Goal: Task Accomplishment & Management: Use online tool/utility

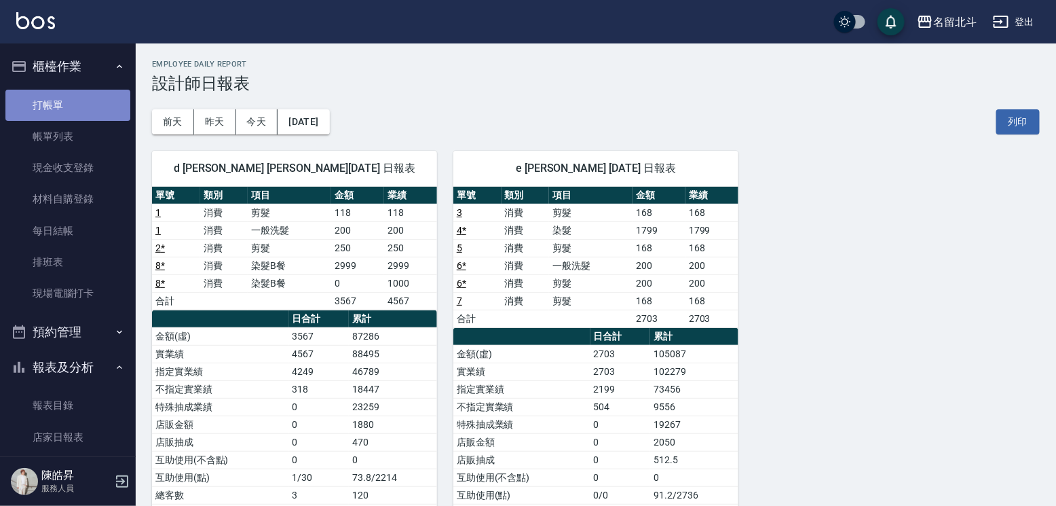
click at [76, 104] on link "打帳單" at bounding box center [67, 105] width 125 height 31
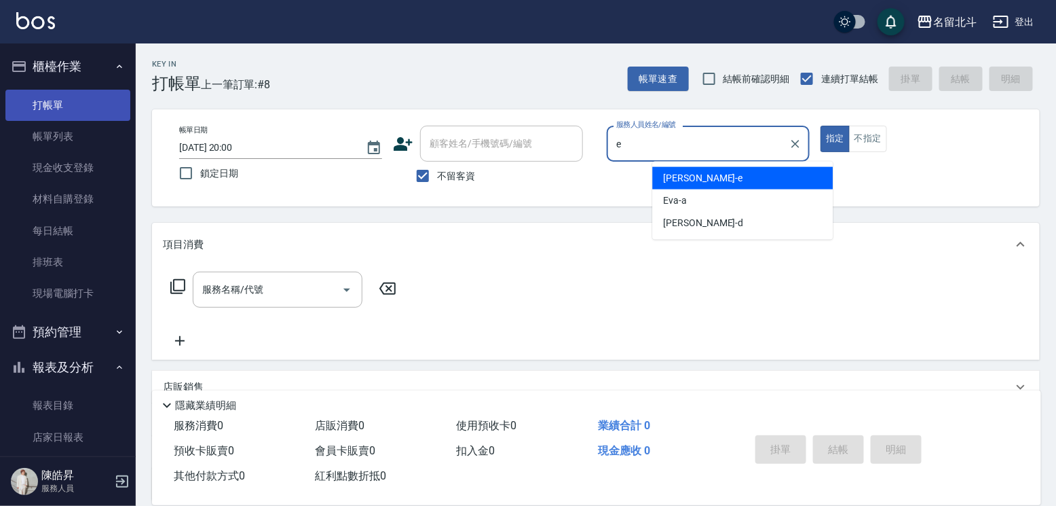
type input "[PERSON_NAME]-e"
type button "true"
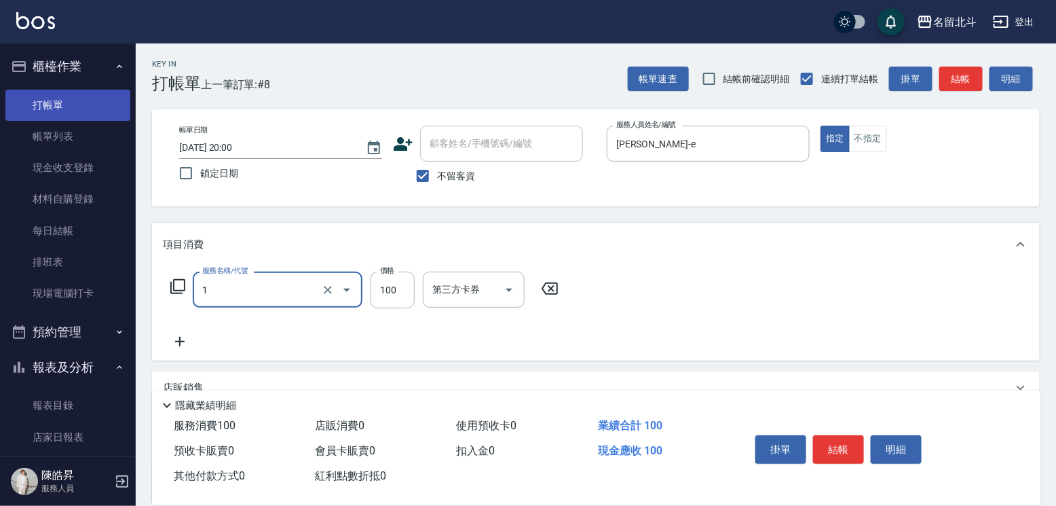
type input "剪髮(1)"
type input "200"
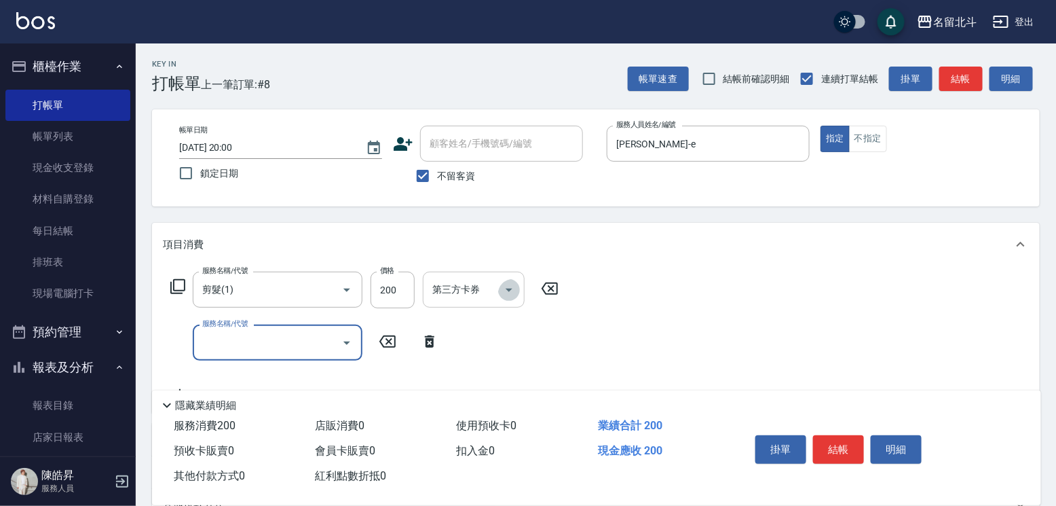
drag, startPoint x: 522, startPoint y: 296, endPoint x: 515, endPoint y: 308, distance: 14.0
click at [517, 297] on icon "Open" at bounding box center [509, 290] width 16 height 16
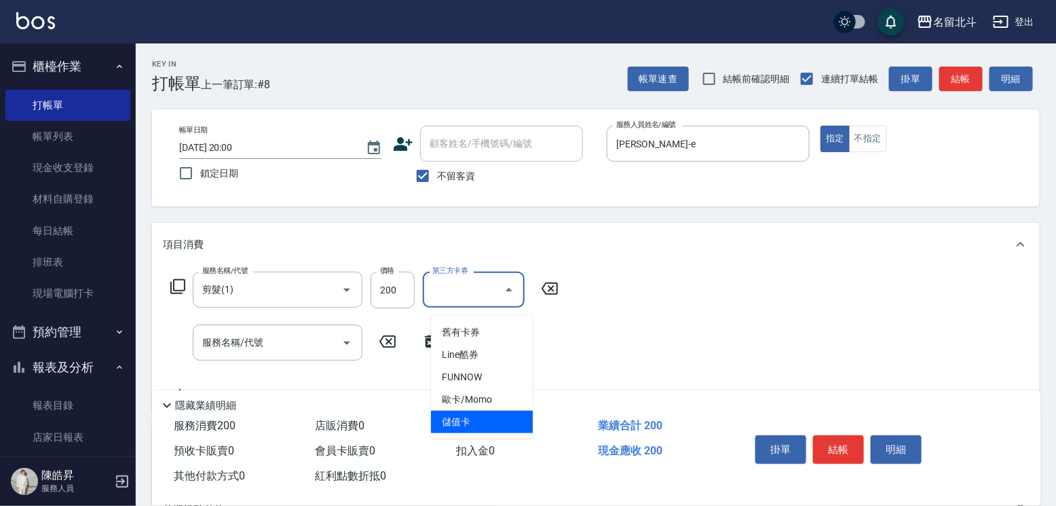
click at [478, 411] on span "儲值卡" at bounding box center [482, 422] width 102 height 22
type input "儲值卡"
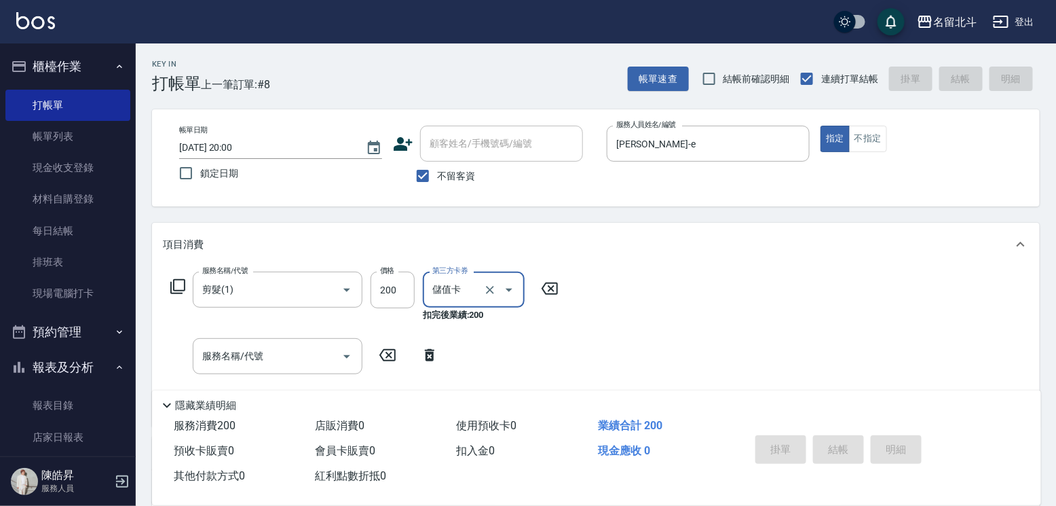
type input "[DATE] 20:01"
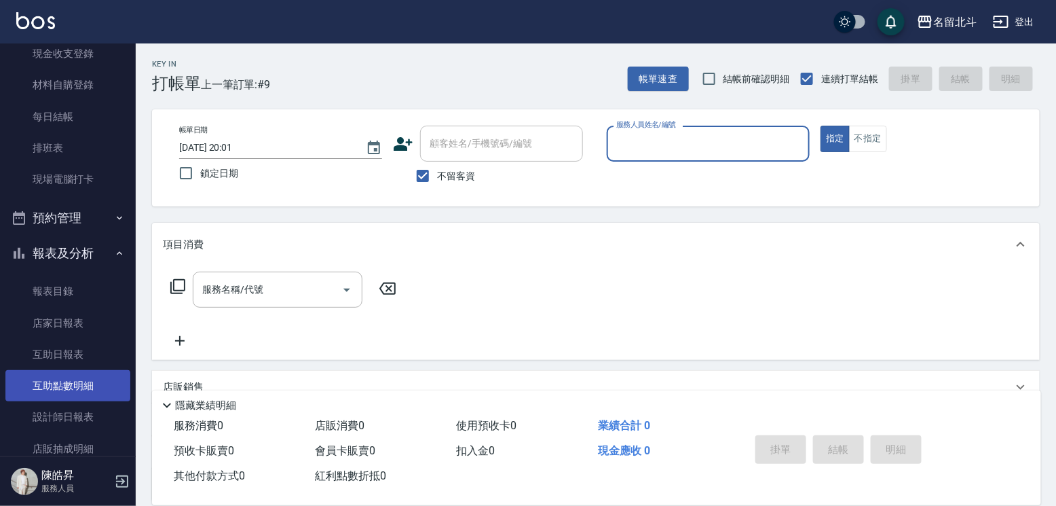
scroll to position [228, 0]
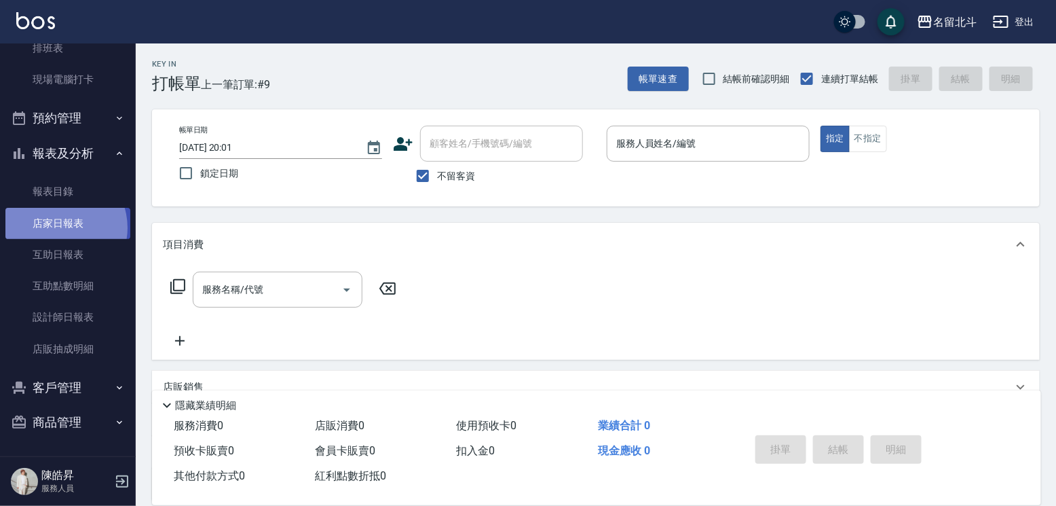
click at [56, 222] on link "店家日報表" at bounding box center [67, 223] width 125 height 31
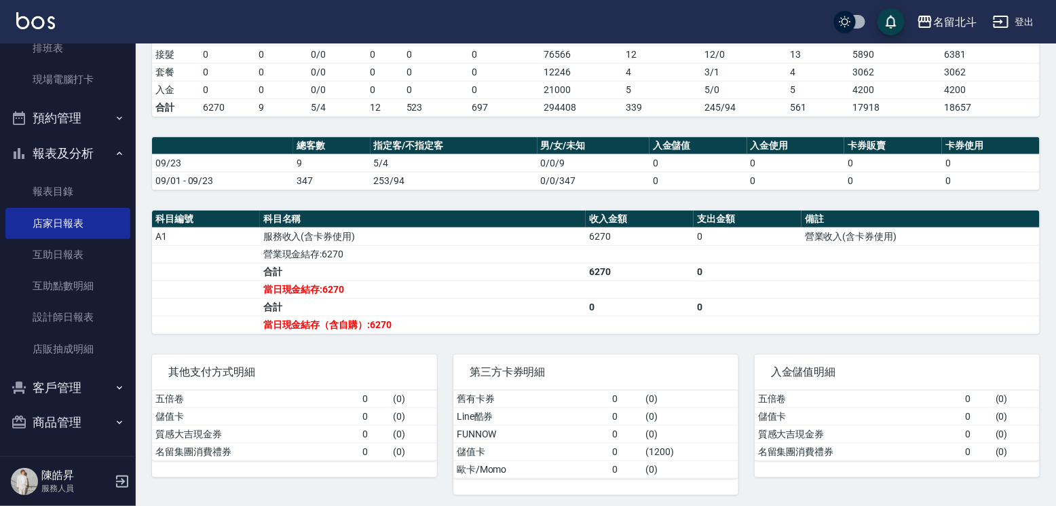
scroll to position [317, 0]
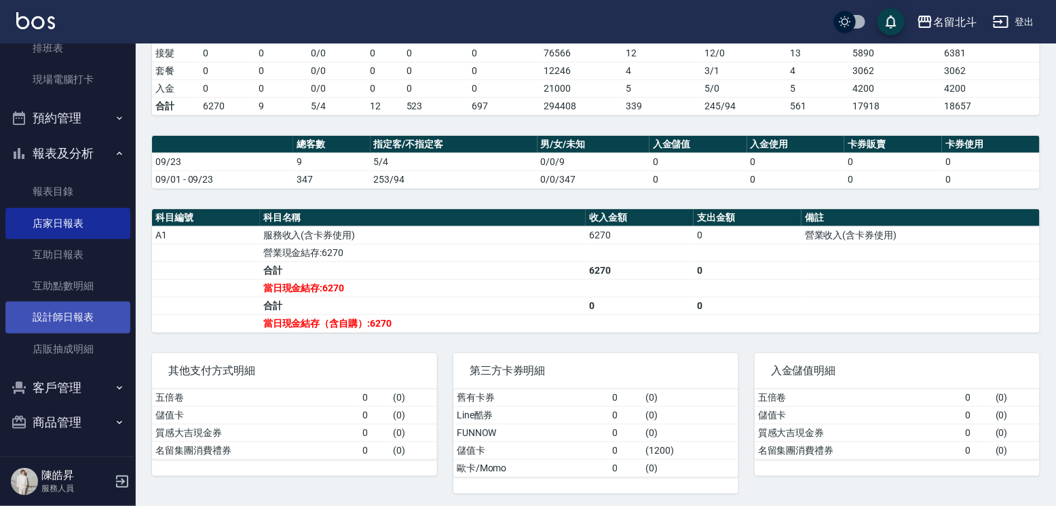
click at [83, 301] on link "設計師日報表" at bounding box center [67, 316] width 125 height 31
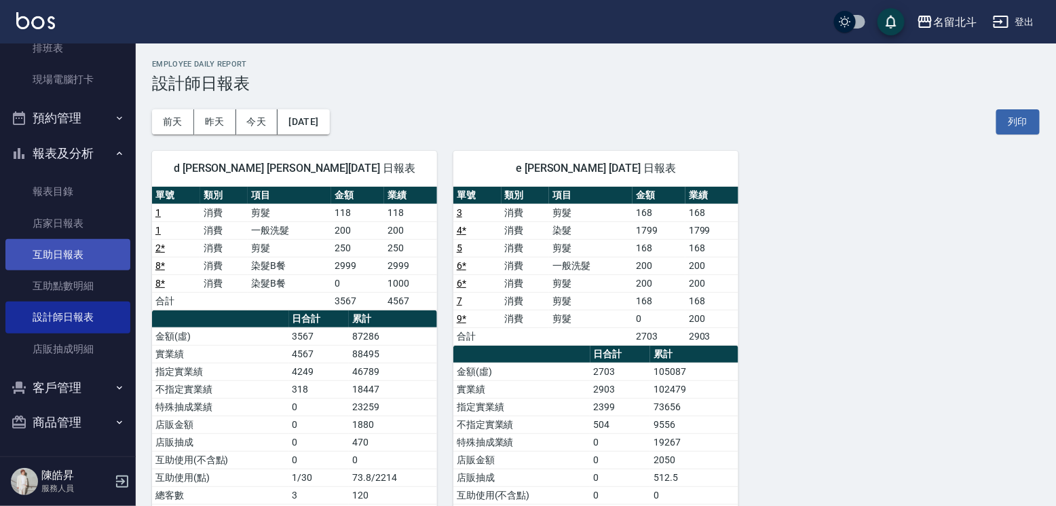
click at [86, 242] on link "互助日報表" at bounding box center [67, 254] width 125 height 31
